Goal: Find specific page/section: Find specific page/section

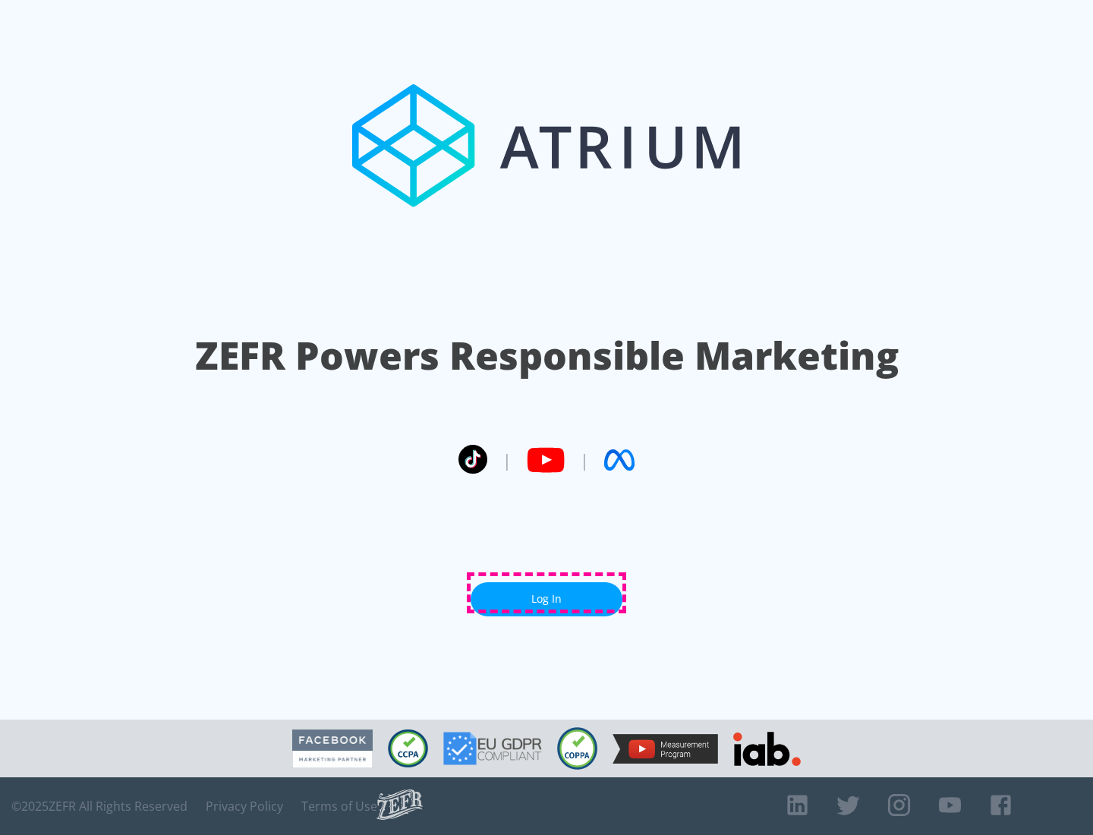
click at [546, 593] on link "Log In" at bounding box center [547, 599] width 152 height 34
